Goal: Task Accomplishment & Management: Complete application form

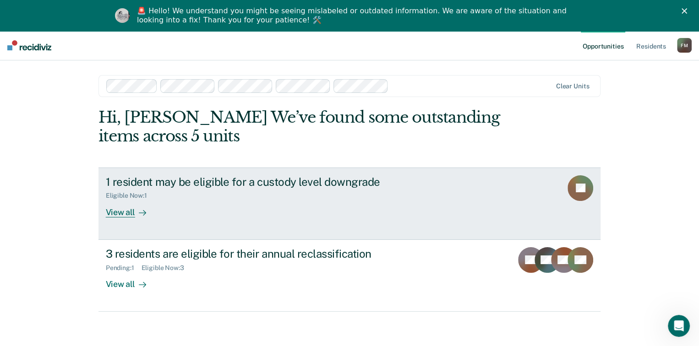
click at [115, 214] on div "View all" at bounding box center [131, 209] width 51 height 18
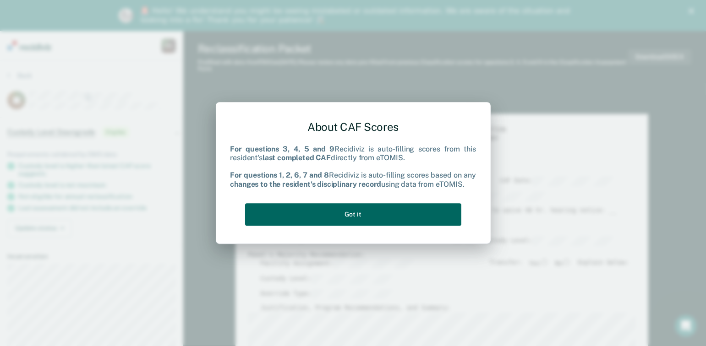
click at [346, 214] on button "Got it" at bounding box center [353, 214] width 216 height 22
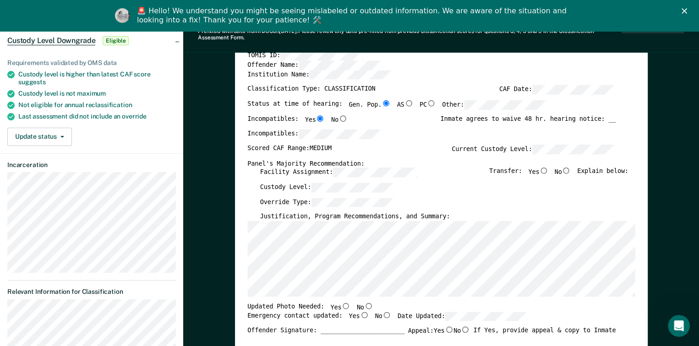
scroll to position [137, 0]
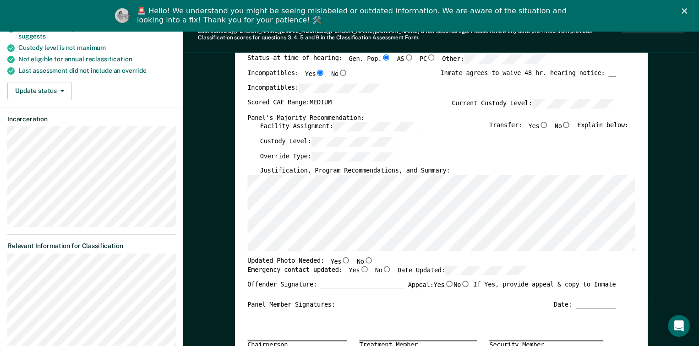
click at [570, 124] on input "No" at bounding box center [566, 125] width 9 height 6
type textarea "x"
radio input "true"
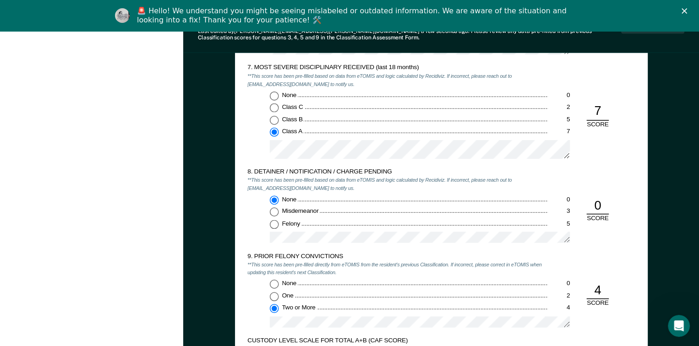
scroll to position [1420, 0]
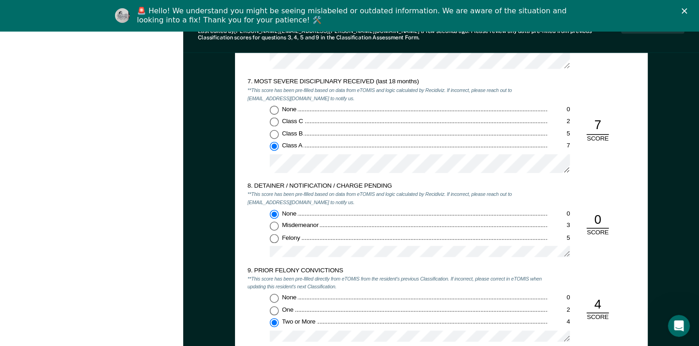
click at [596, 282] on div "9. PRIOR FELONY CONVICTIONS **This score has been pre-filled directly from eTOM…" at bounding box center [441, 309] width 388 height 84
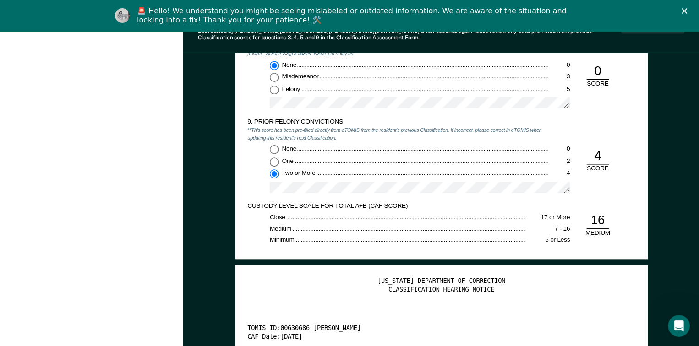
scroll to position [1558, 0]
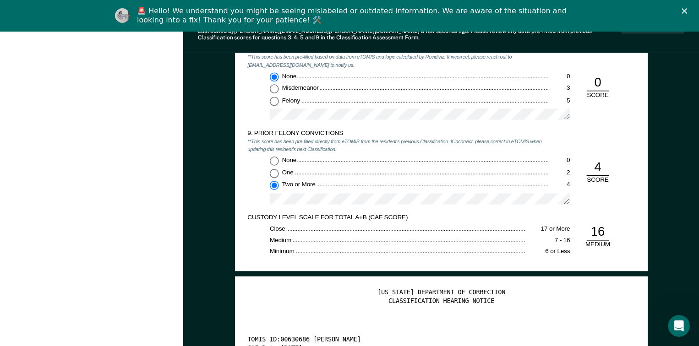
click at [687, 10] on polygon "Close" at bounding box center [684, 10] width 5 height 5
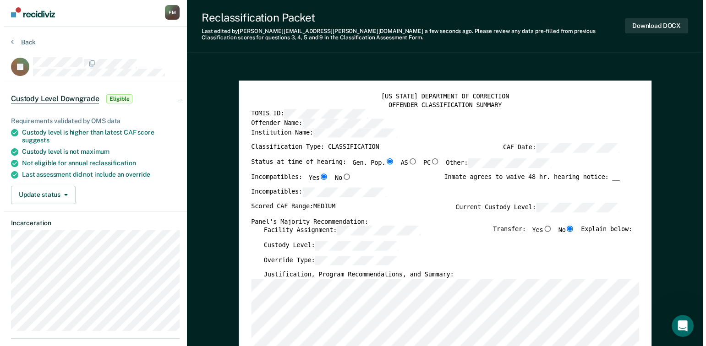
scroll to position [0, 0]
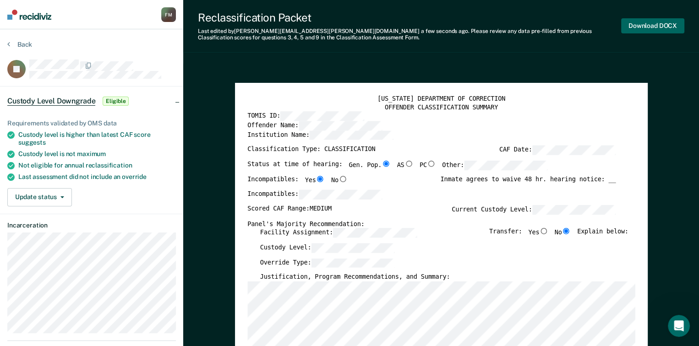
click at [647, 25] on button "Download DOCX" at bounding box center [652, 25] width 63 height 15
type textarea "x"
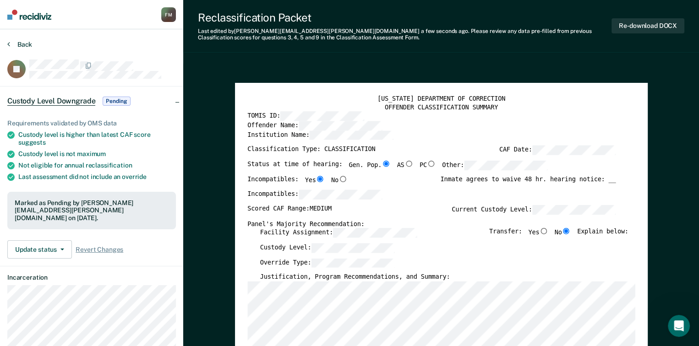
click at [24, 41] on button "Back" at bounding box center [19, 44] width 25 height 8
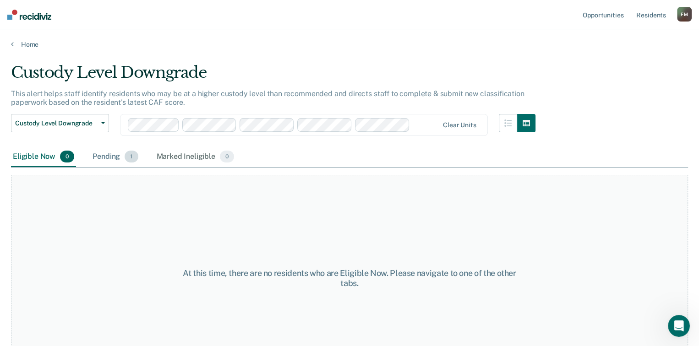
click at [108, 158] on div "Pending 1" at bounding box center [115, 157] width 49 height 20
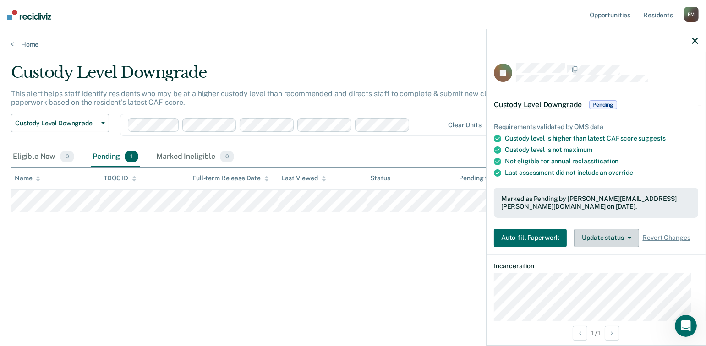
click at [626, 234] on button "Update status" at bounding box center [606, 238] width 65 height 18
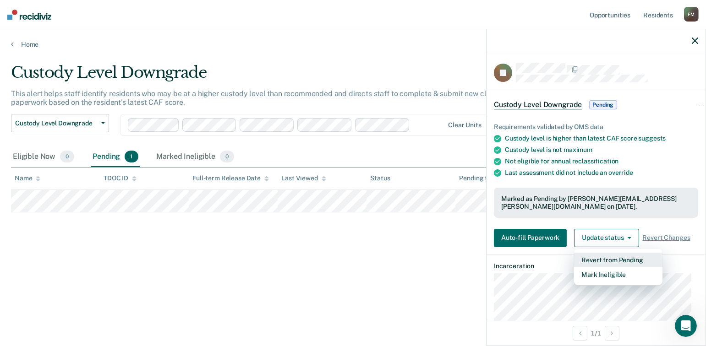
click at [632, 258] on button "Revert from Pending" at bounding box center [618, 260] width 88 height 15
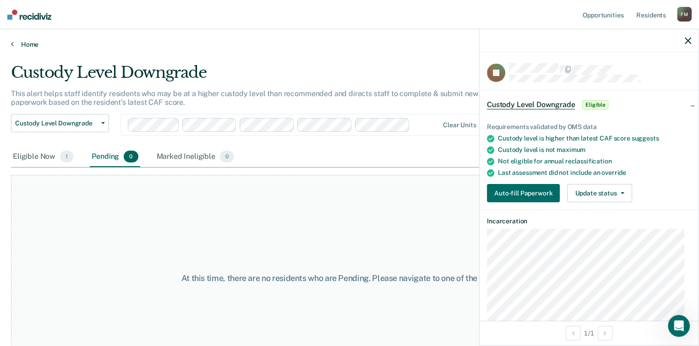
click at [13, 46] on icon at bounding box center [12, 43] width 3 height 7
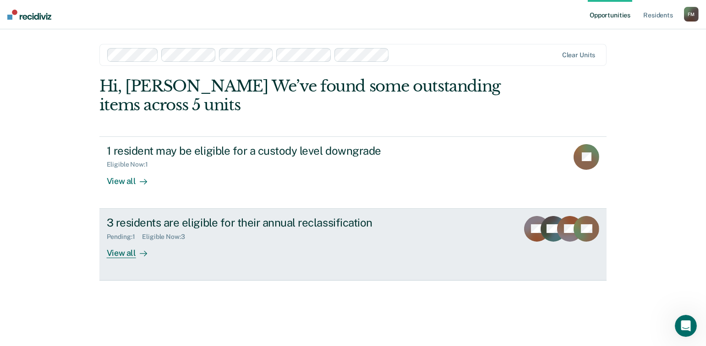
click at [137, 252] on div at bounding box center [141, 253] width 11 height 11
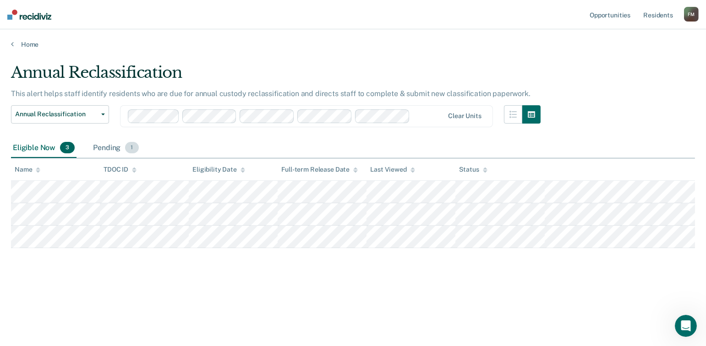
click at [108, 147] on div "Pending 1" at bounding box center [115, 148] width 49 height 20
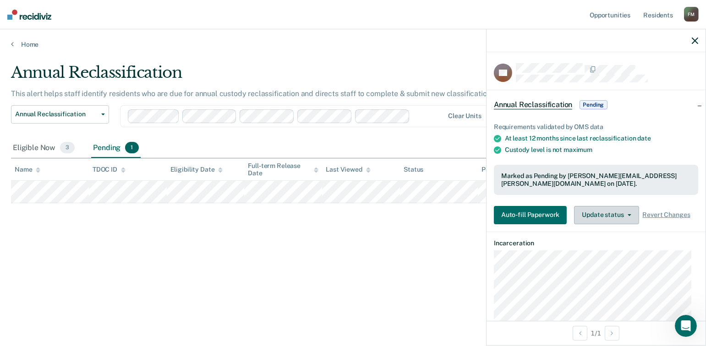
click at [629, 215] on button "Update status" at bounding box center [606, 215] width 65 height 18
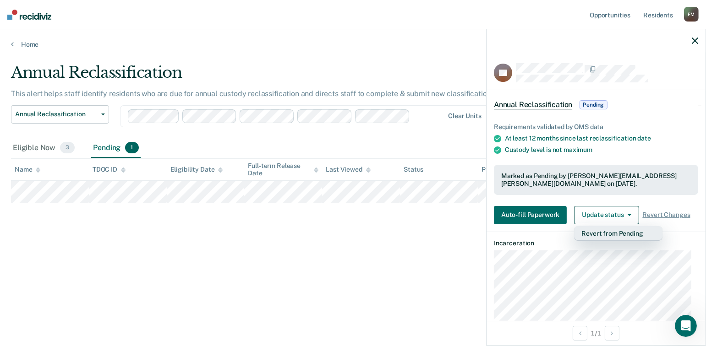
click at [619, 233] on button "Revert from Pending" at bounding box center [618, 233] width 88 height 15
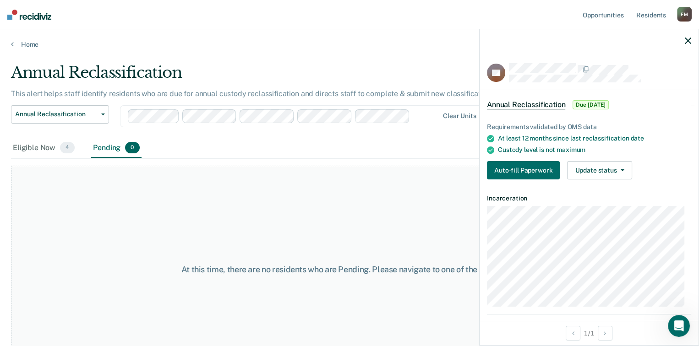
click at [692, 39] on div at bounding box center [589, 40] width 219 height 23
click at [685, 44] on button "button" at bounding box center [688, 41] width 6 height 8
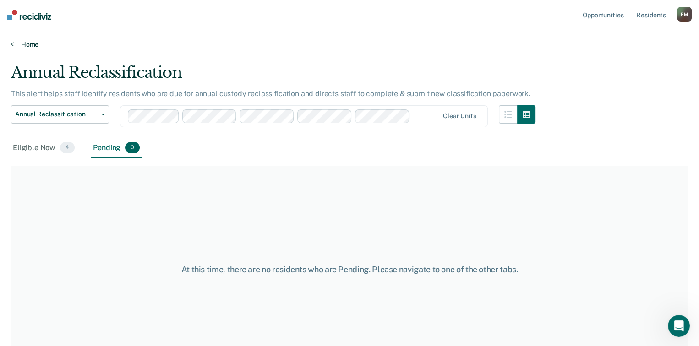
click at [13, 43] on icon at bounding box center [12, 43] width 3 height 7
